Goal: Information Seeking & Learning: Learn about a topic

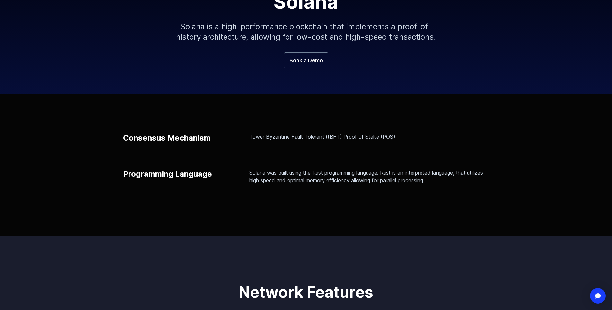
scroll to position [64, 0]
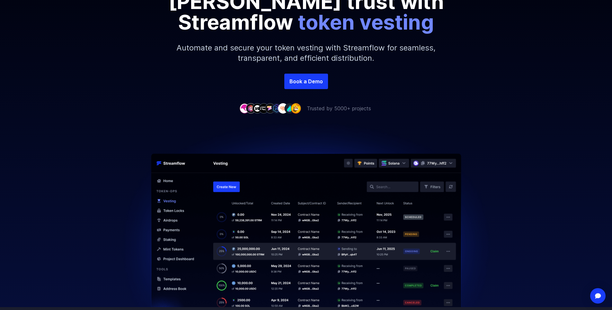
scroll to position [128, 0]
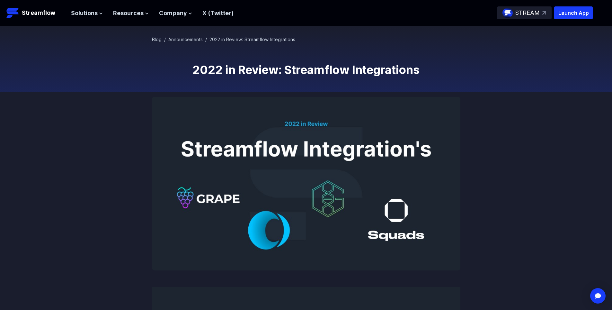
scroll to position [32, 0]
